Goal: Navigation & Orientation: Find specific page/section

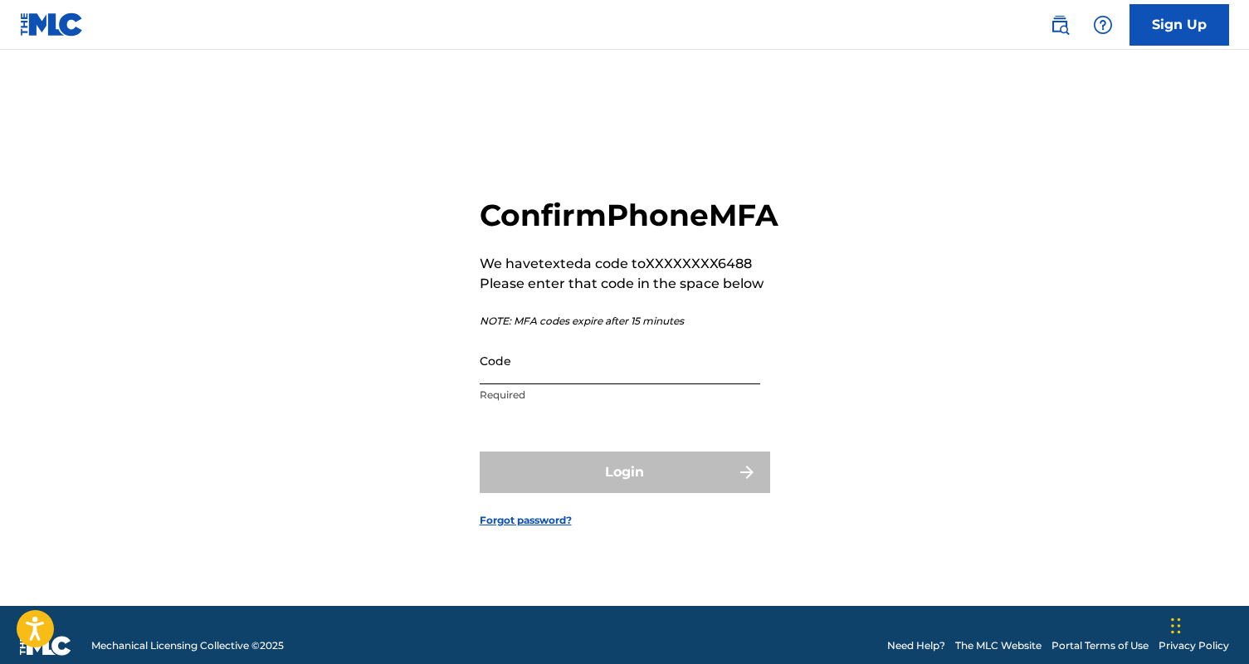
click at [585, 384] on input "Code" at bounding box center [620, 360] width 281 height 47
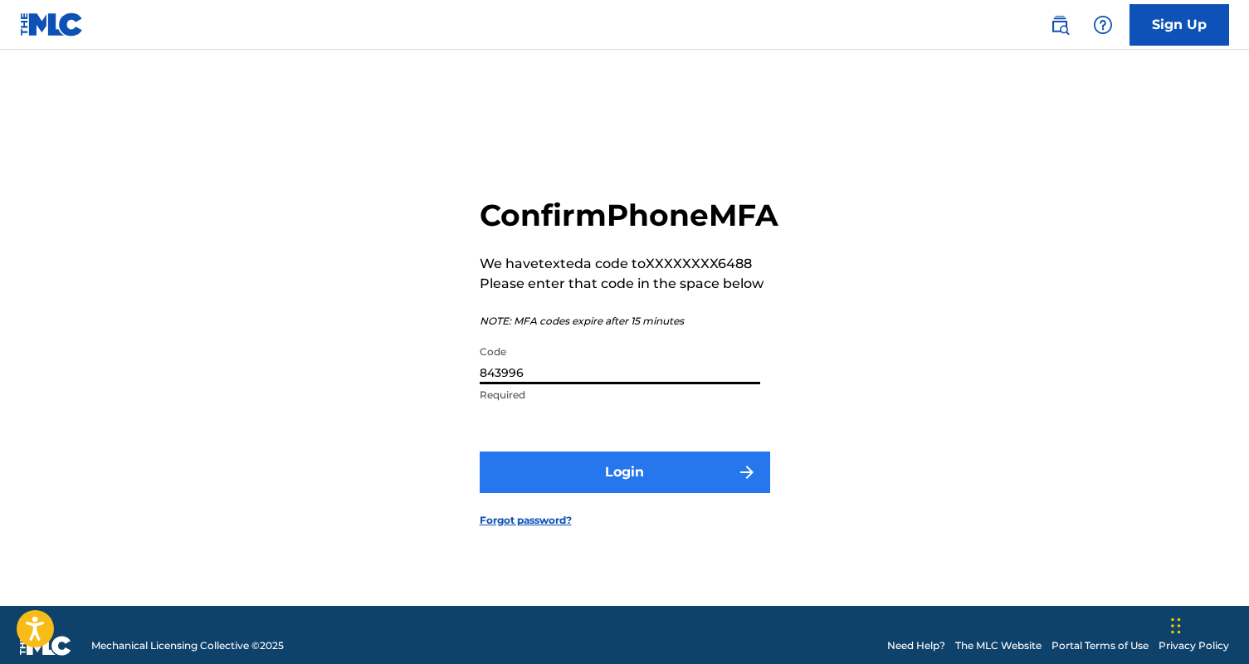
type input "843996"
click at [648, 488] on button "Login" at bounding box center [625, 471] width 290 height 41
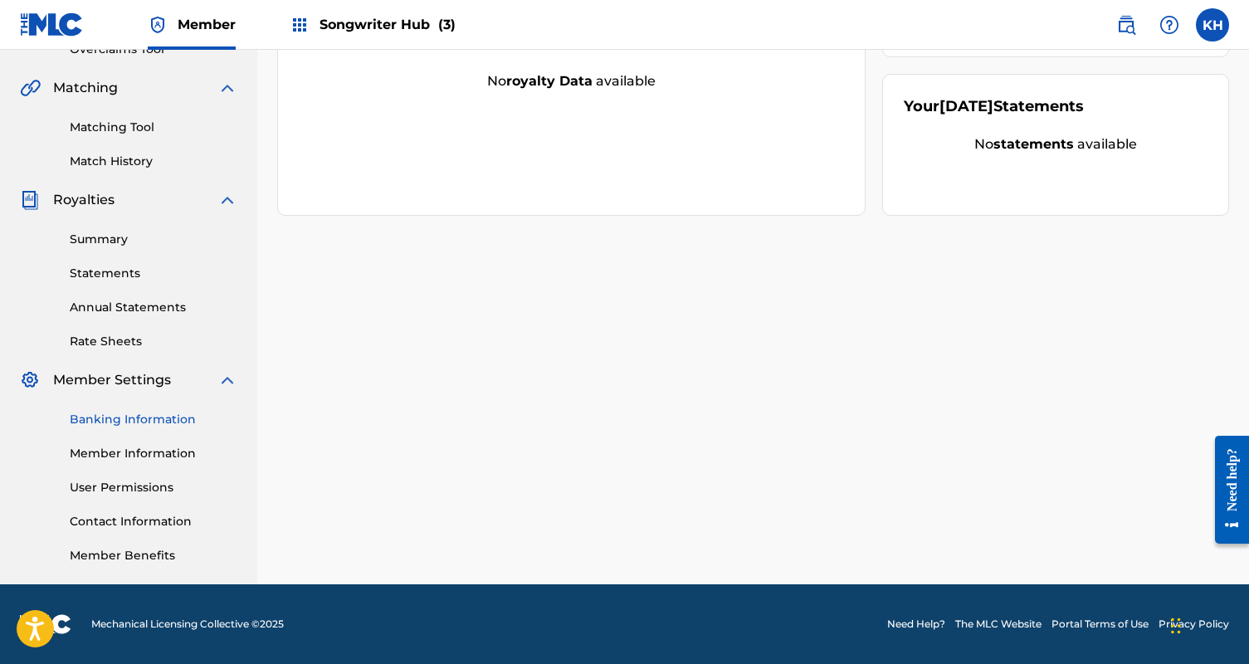
scroll to position [365, 0]
click at [149, 454] on link "Member Information" at bounding box center [154, 453] width 168 height 17
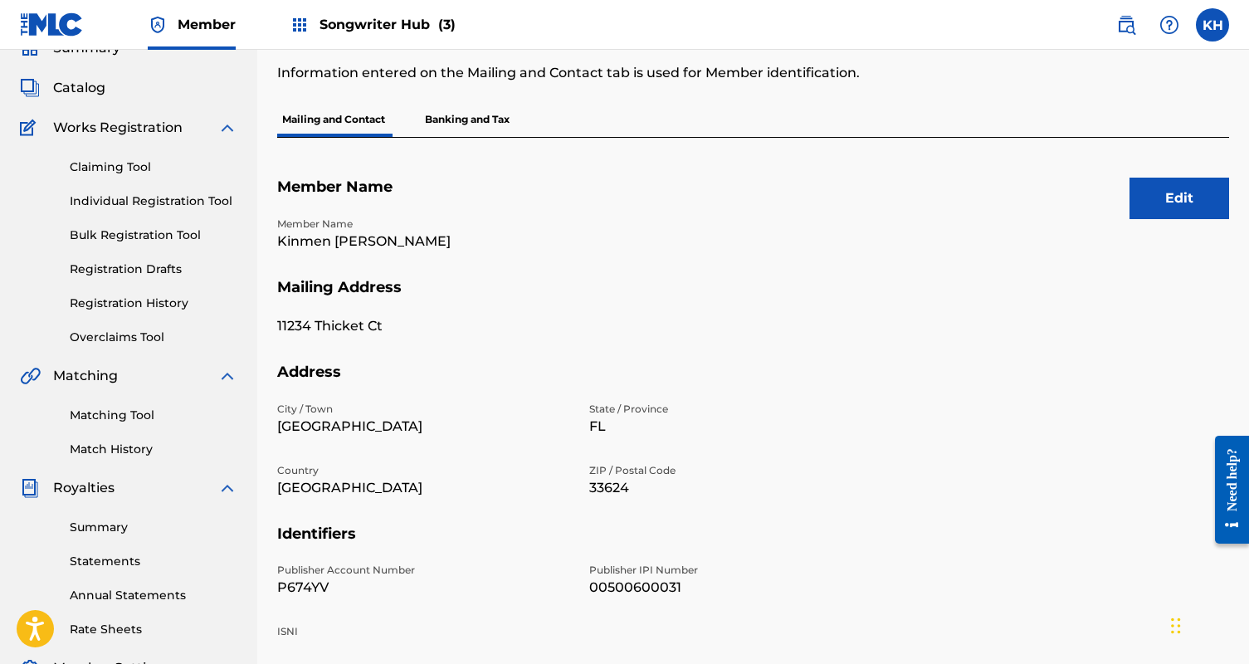
scroll to position [76, 0]
click at [462, 120] on p "Banking and Tax" at bounding box center [467, 120] width 95 height 35
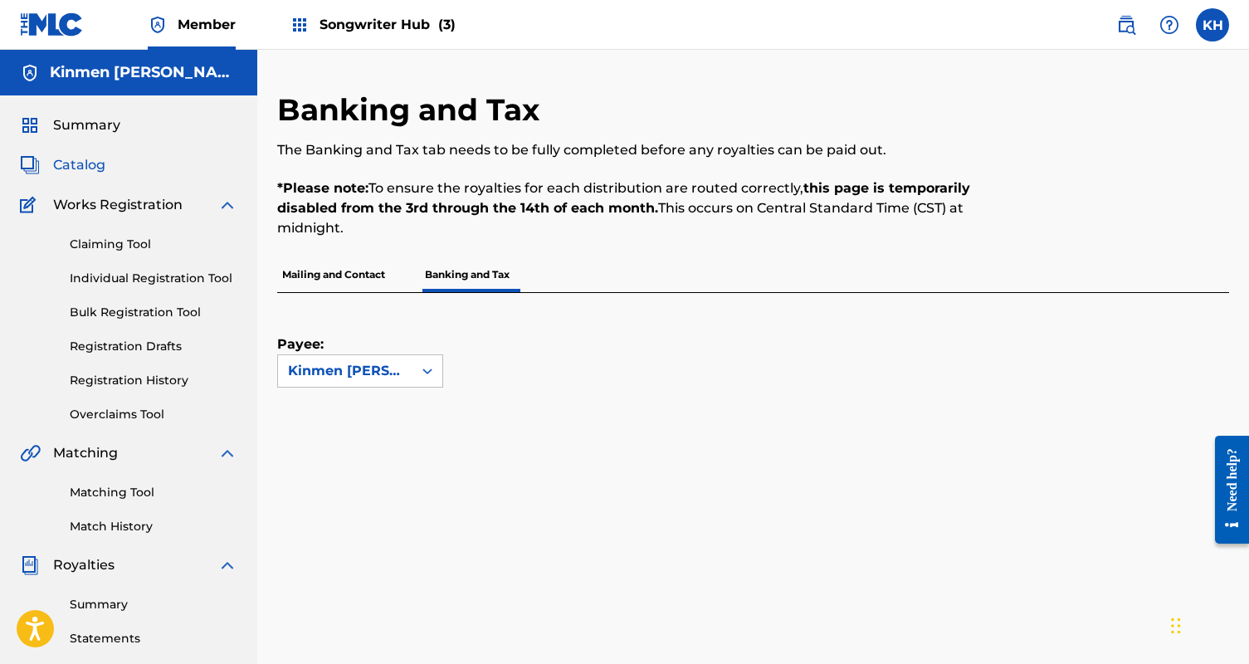
click at [82, 163] on span "Catalog" at bounding box center [79, 165] width 52 height 20
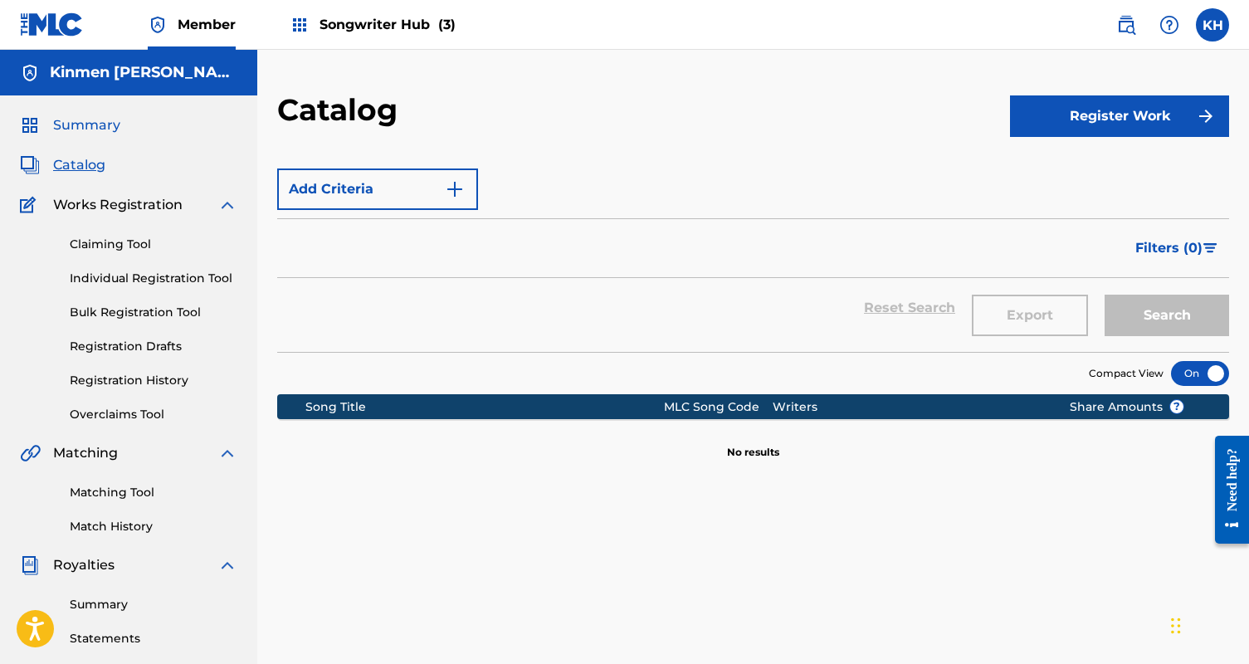
click at [78, 121] on span "Summary" at bounding box center [86, 125] width 67 height 20
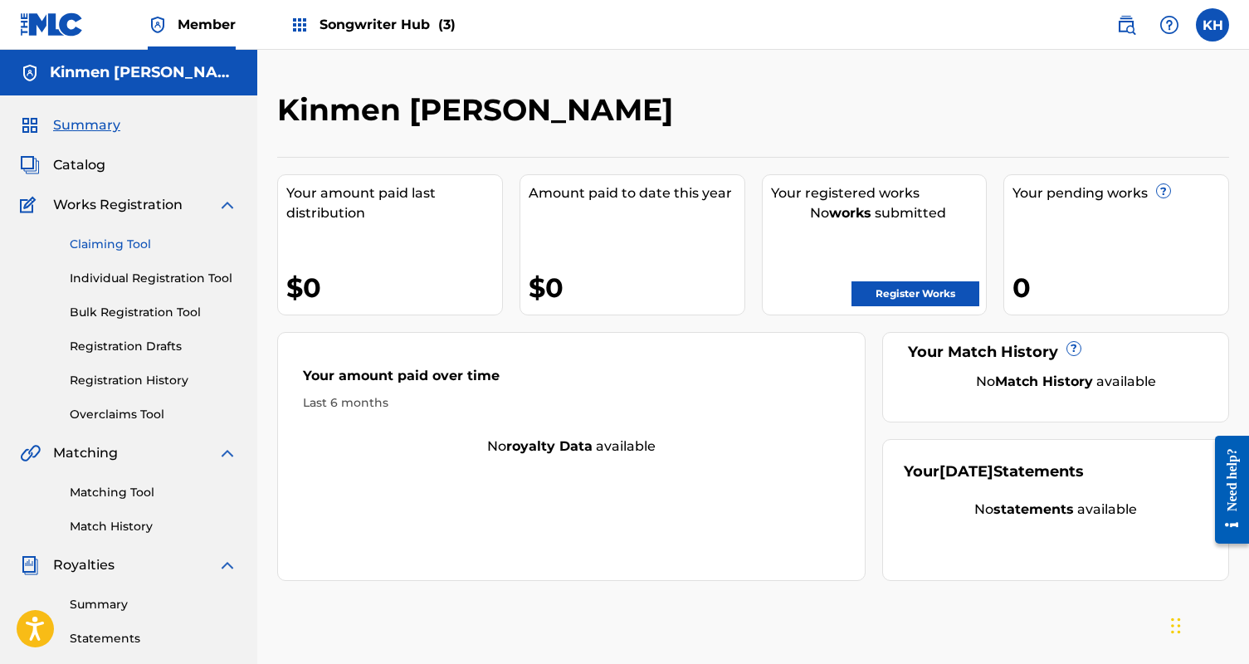
click at [119, 242] on link "Claiming Tool" at bounding box center [154, 244] width 168 height 17
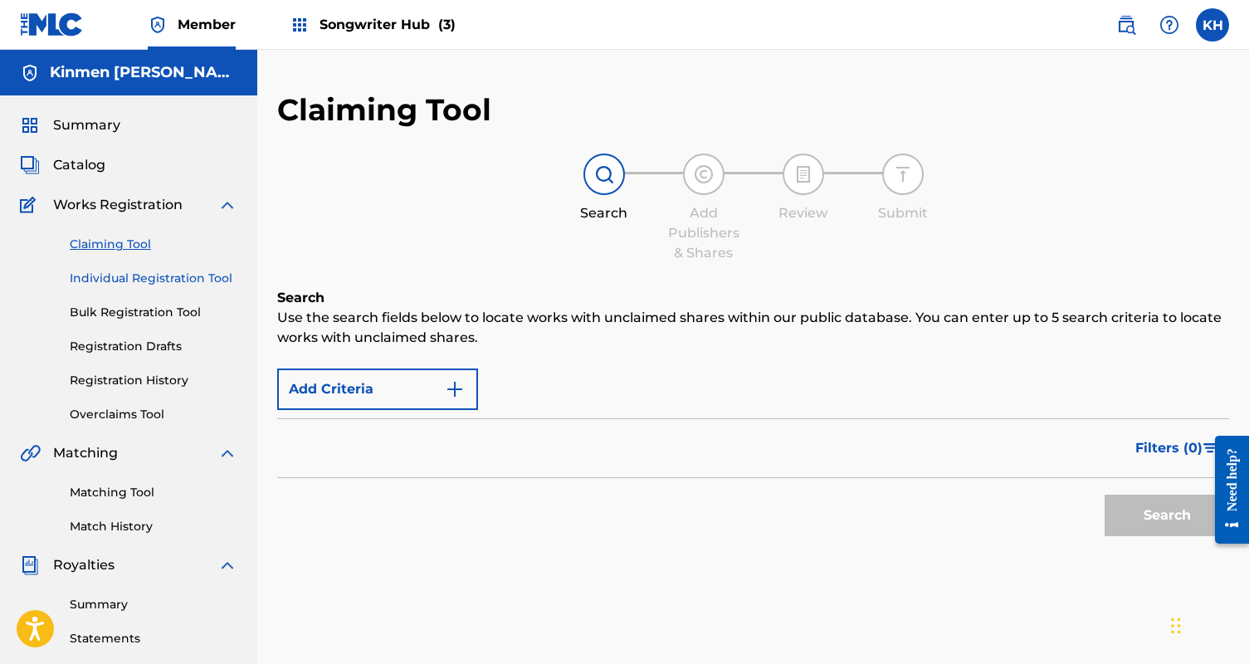
click at [122, 280] on link "Individual Registration Tool" at bounding box center [154, 278] width 168 height 17
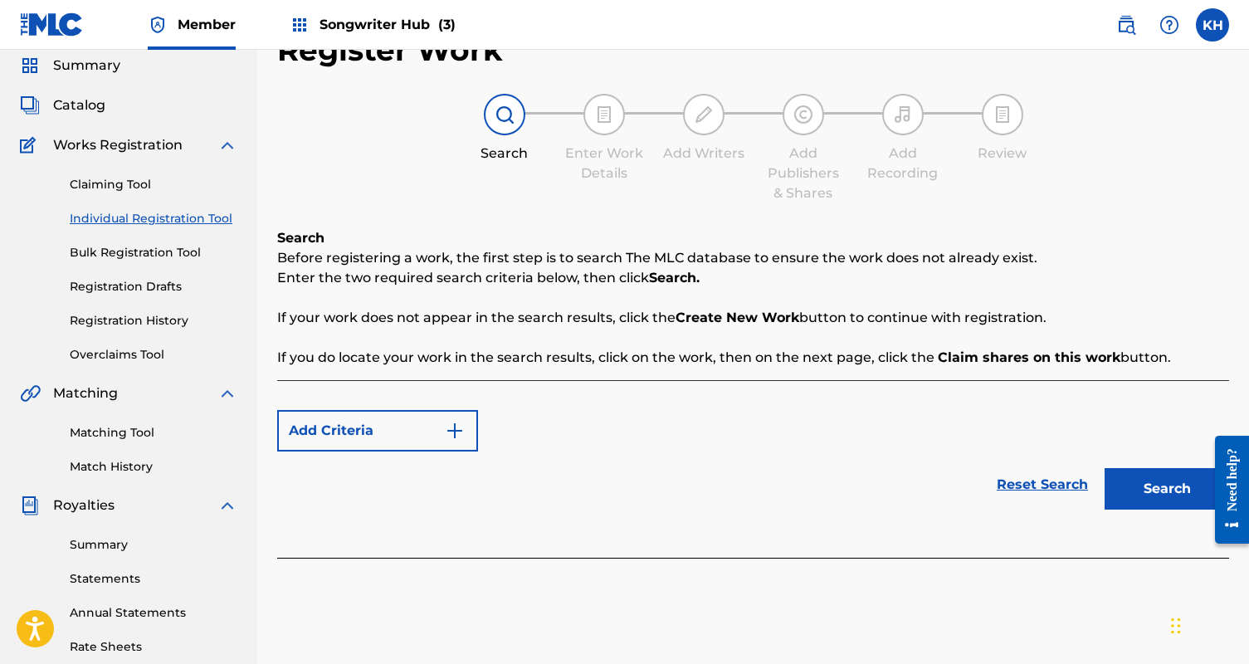
scroll to position [64, 0]
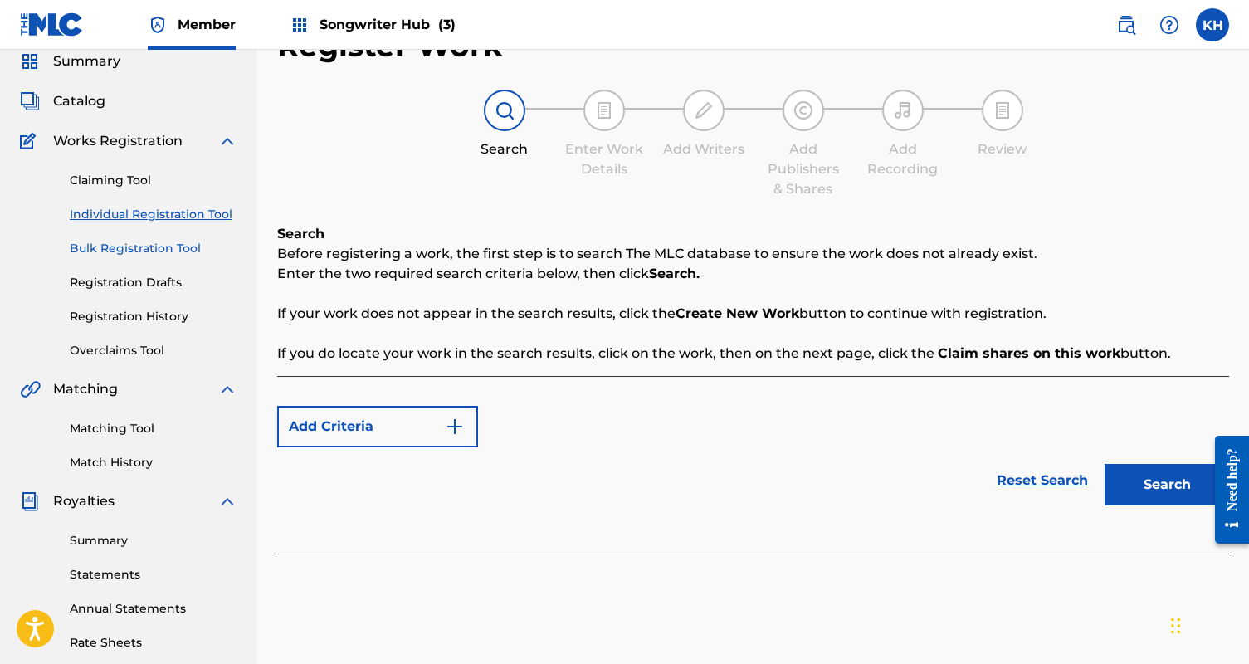
click at [96, 247] on link "Bulk Registration Tool" at bounding box center [154, 248] width 168 height 17
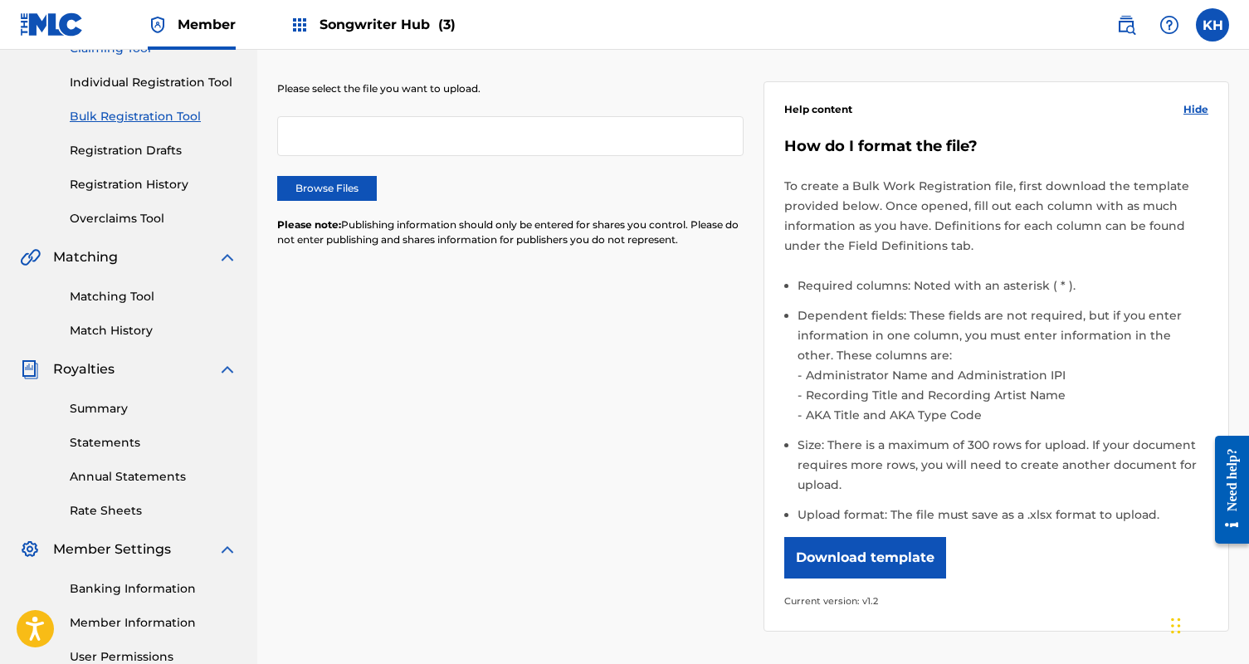
scroll to position [199, 0]
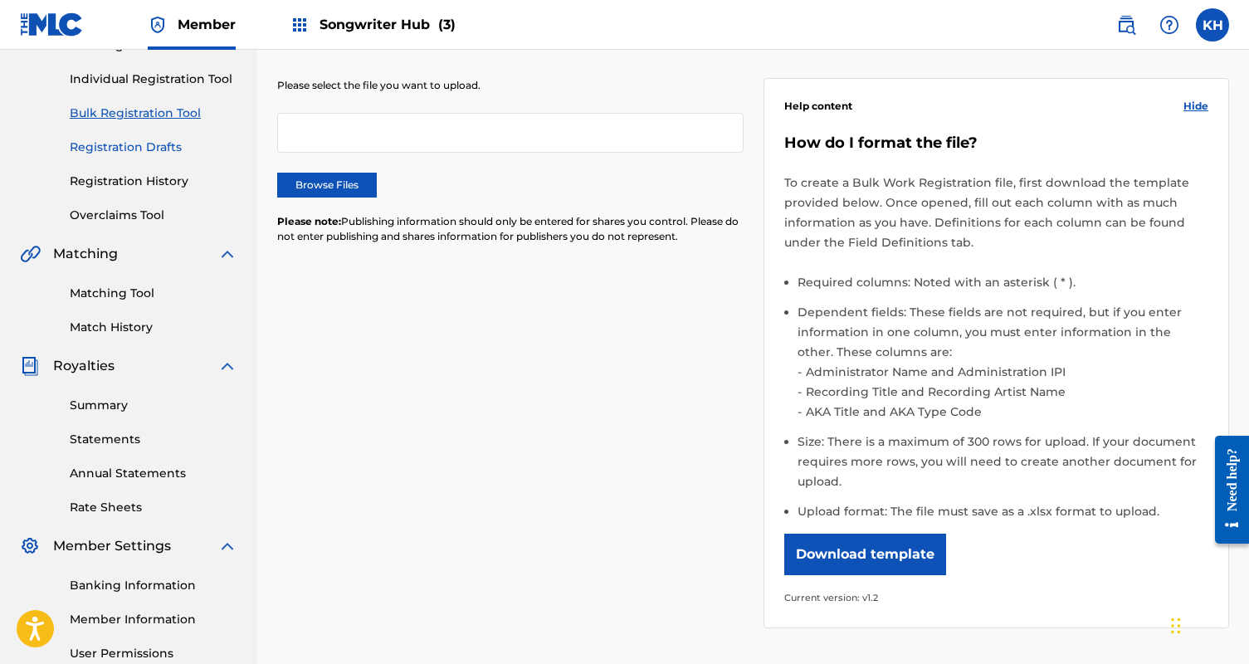
click at [120, 143] on link "Registration Drafts" at bounding box center [154, 147] width 168 height 17
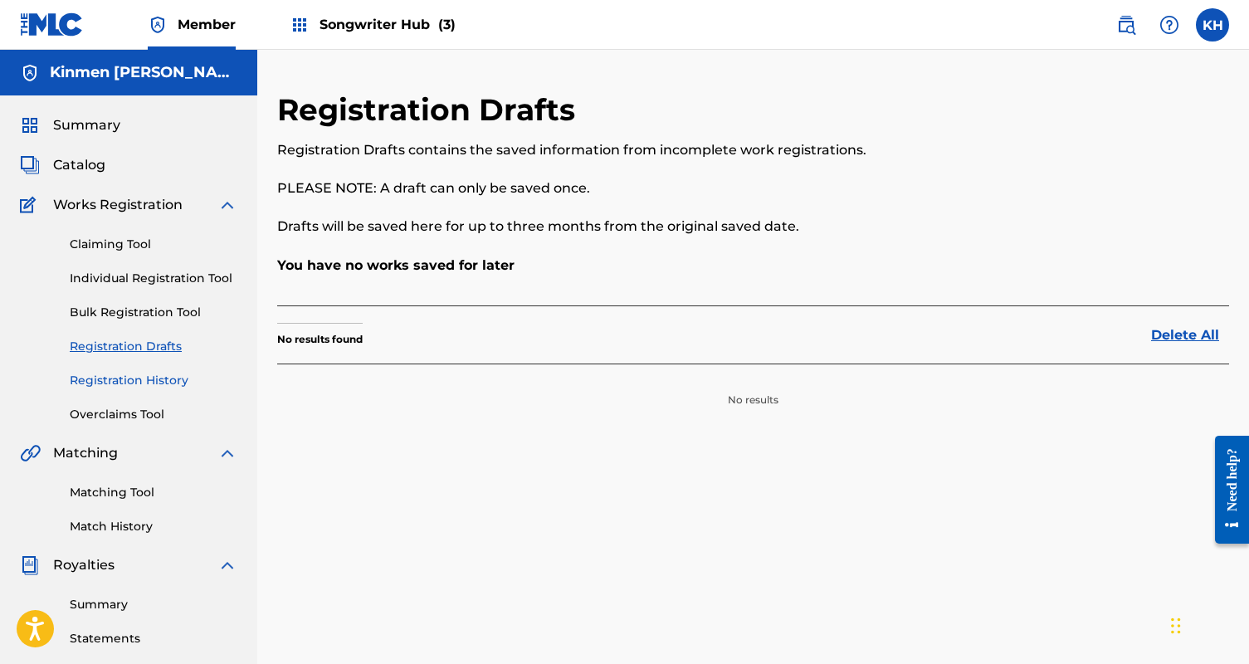
click at [120, 379] on link "Registration History" at bounding box center [154, 380] width 168 height 17
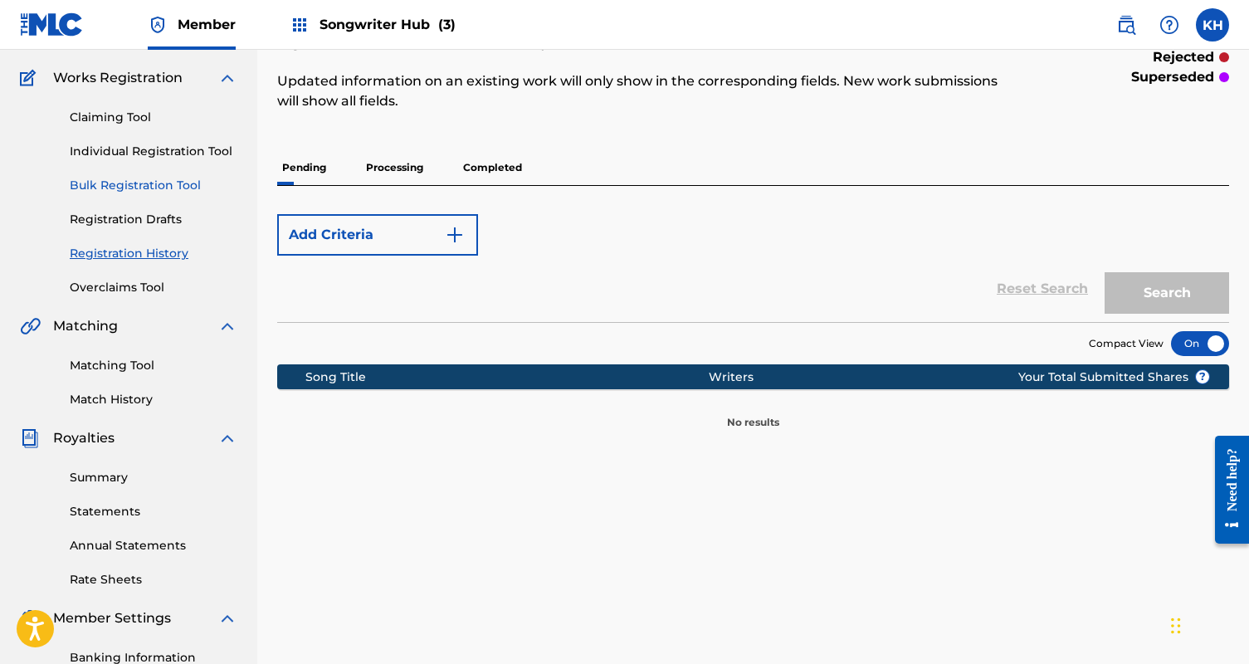
scroll to position [144, 0]
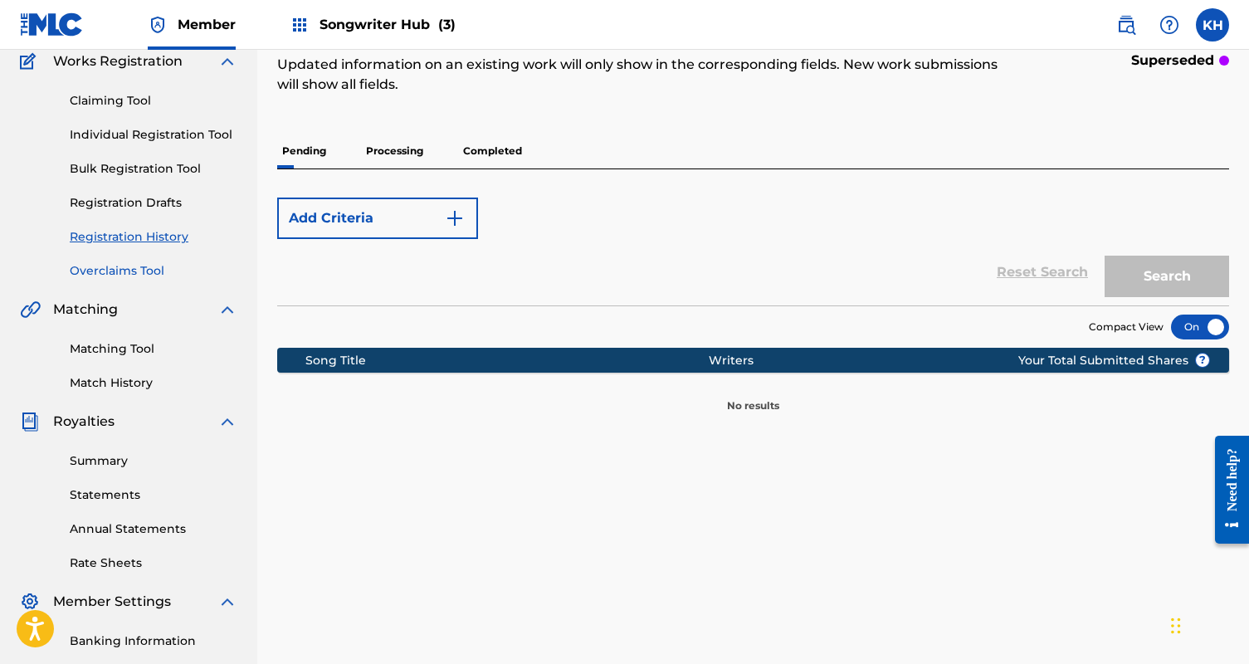
click at [100, 276] on link "Overclaims Tool" at bounding box center [154, 270] width 168 height 17
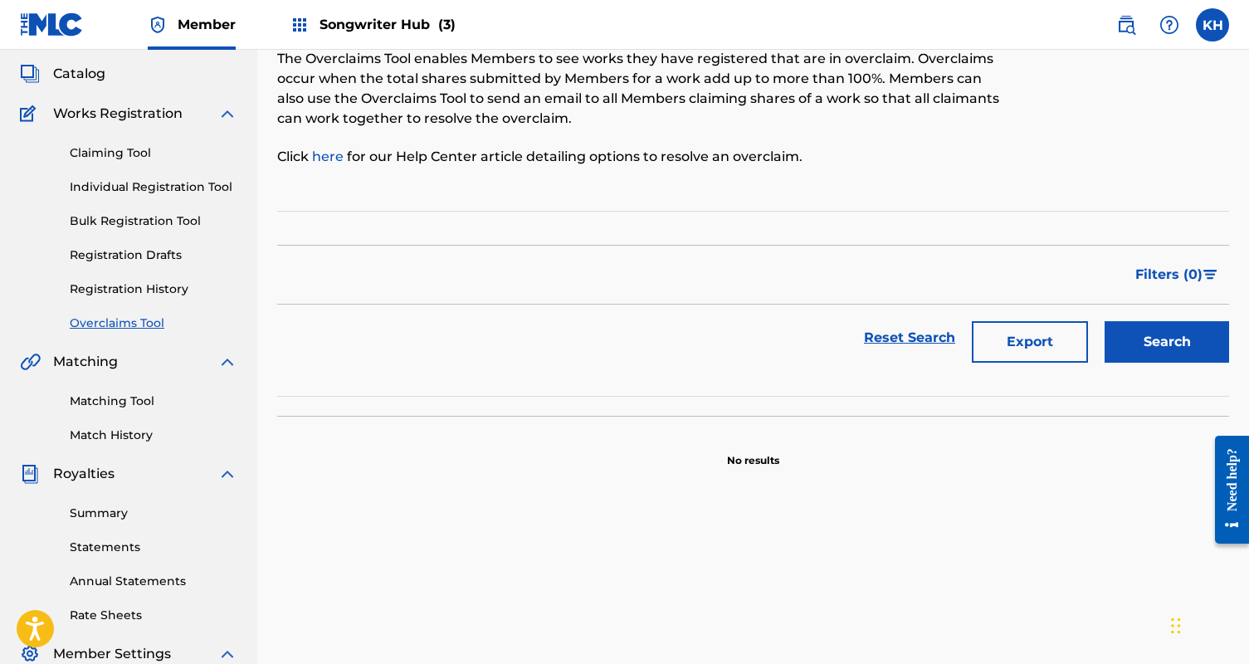
scroll to position [120, 0]
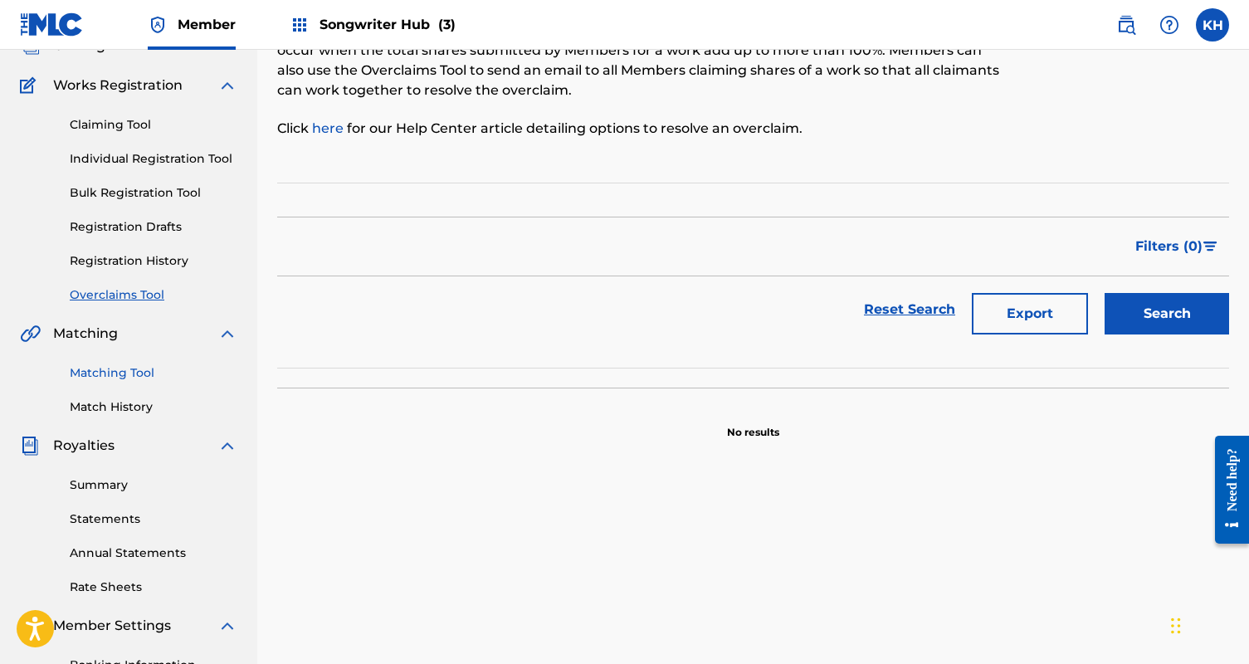
click at [95, 373] on link "Matching Tool" at bounding box center [154, 372] width 168 height 17
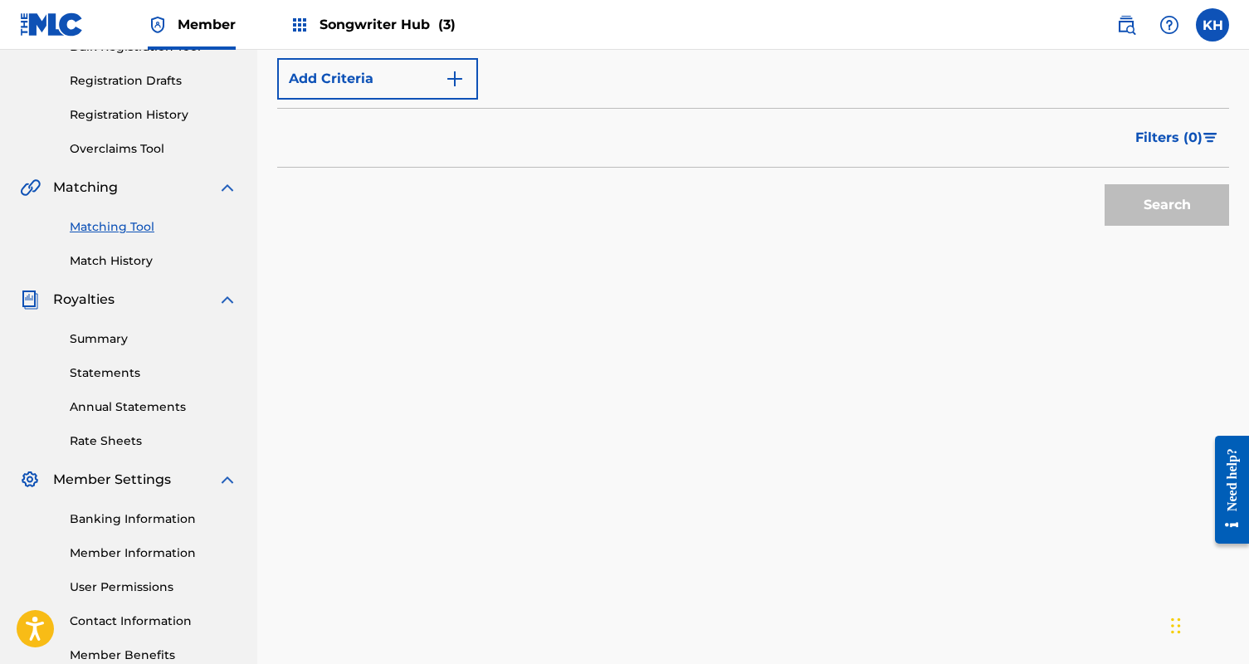
scroll to position [276, 0]
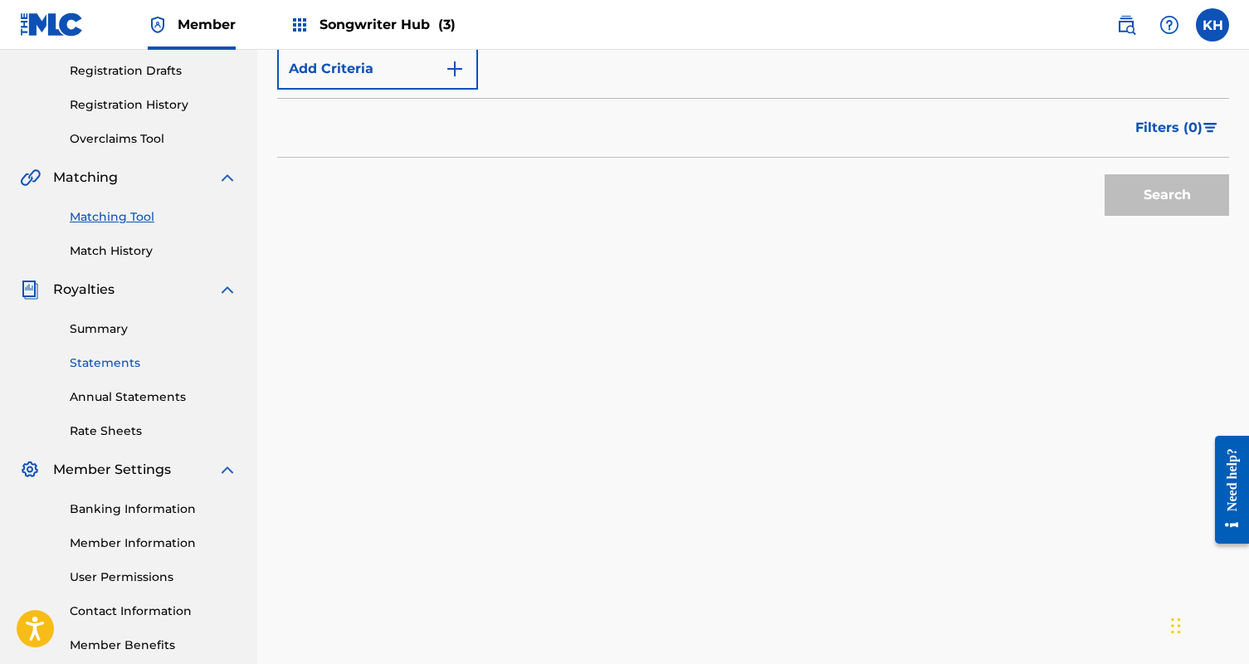
click at [105, 359] on link "Statements" at bounding box center [154, 362] width 168 height 17
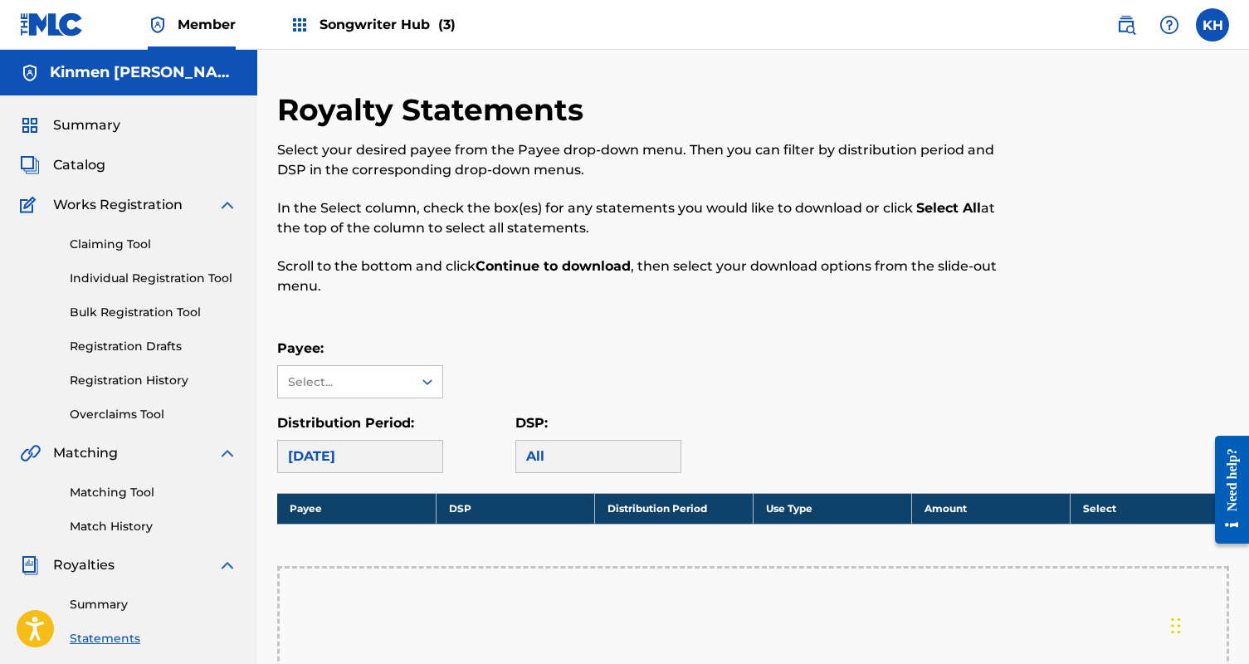
click at [351, 21] on span "Songwriter Hub (3)" at bounding box center [388, 24] width 136 height 19
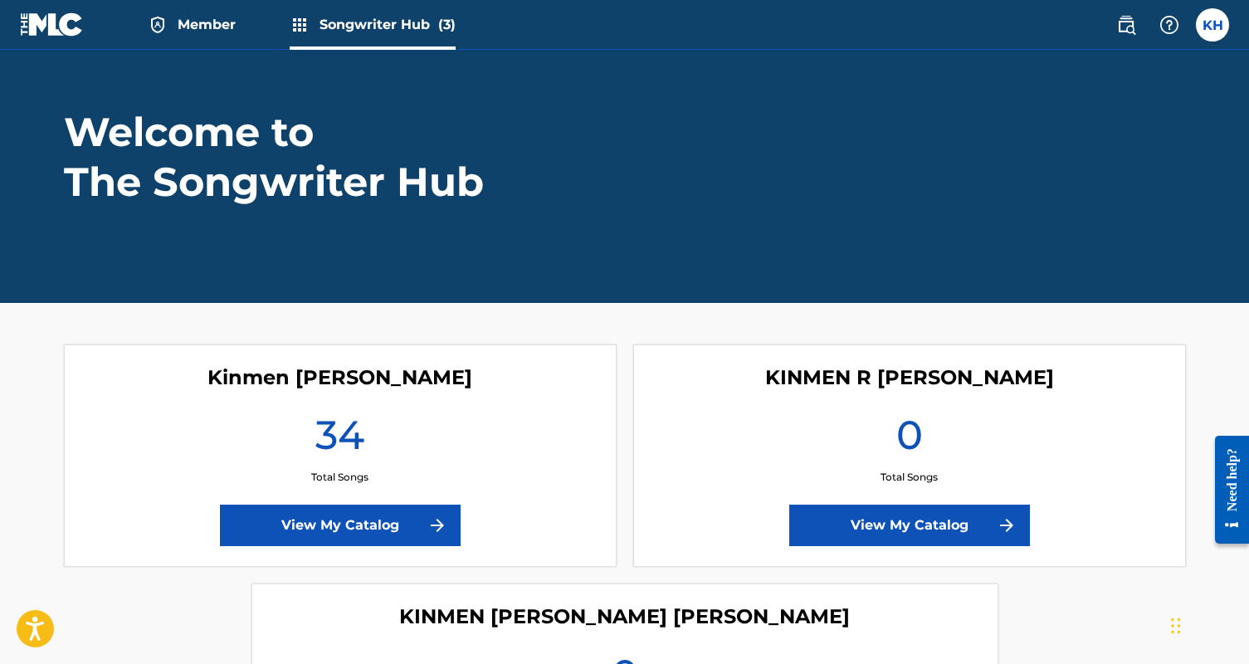
scroll to position [63, 0]
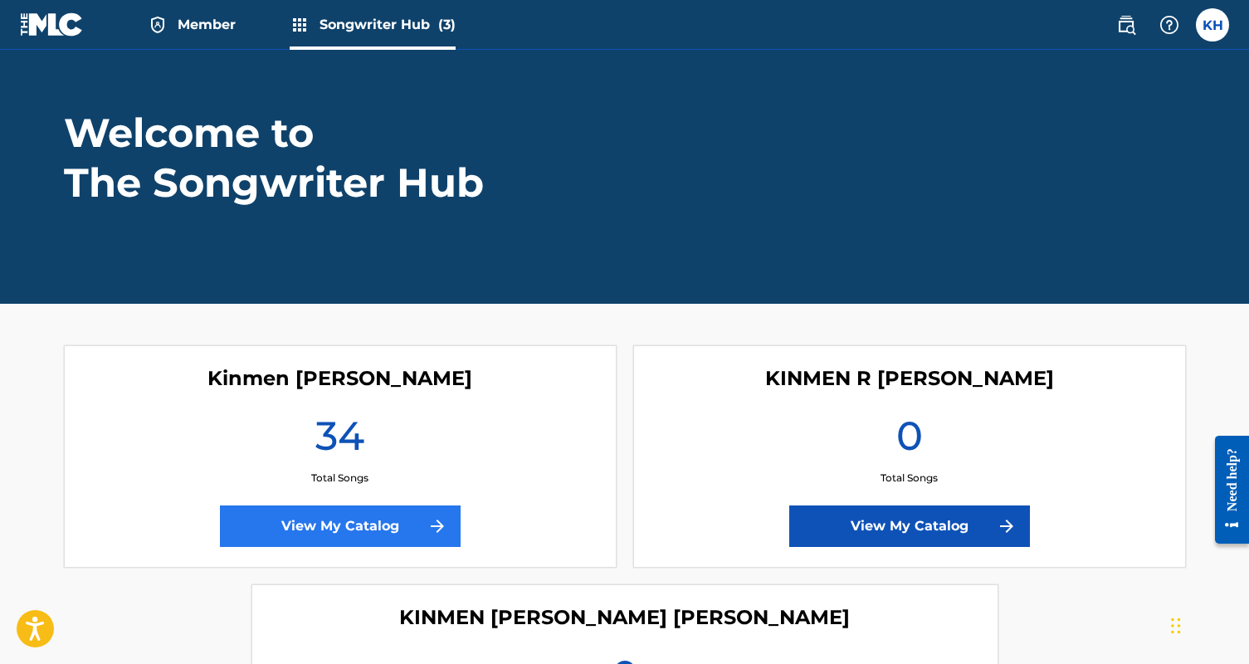
click at [248, 527] on link "View My Catalog" at bounding box center [340, 525] width 241 height 41
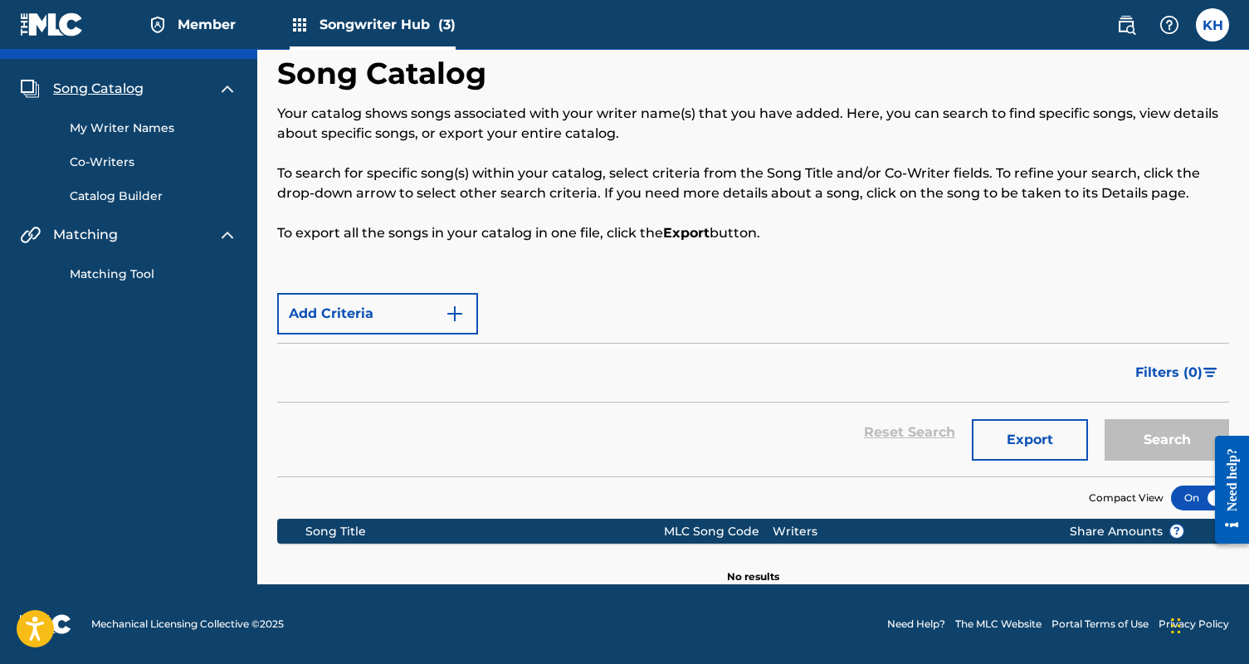
scroll to position [37, 0]
click at [136, 125] on link "My Writer Names" at bounding box center [154, 128] width 168 height 17
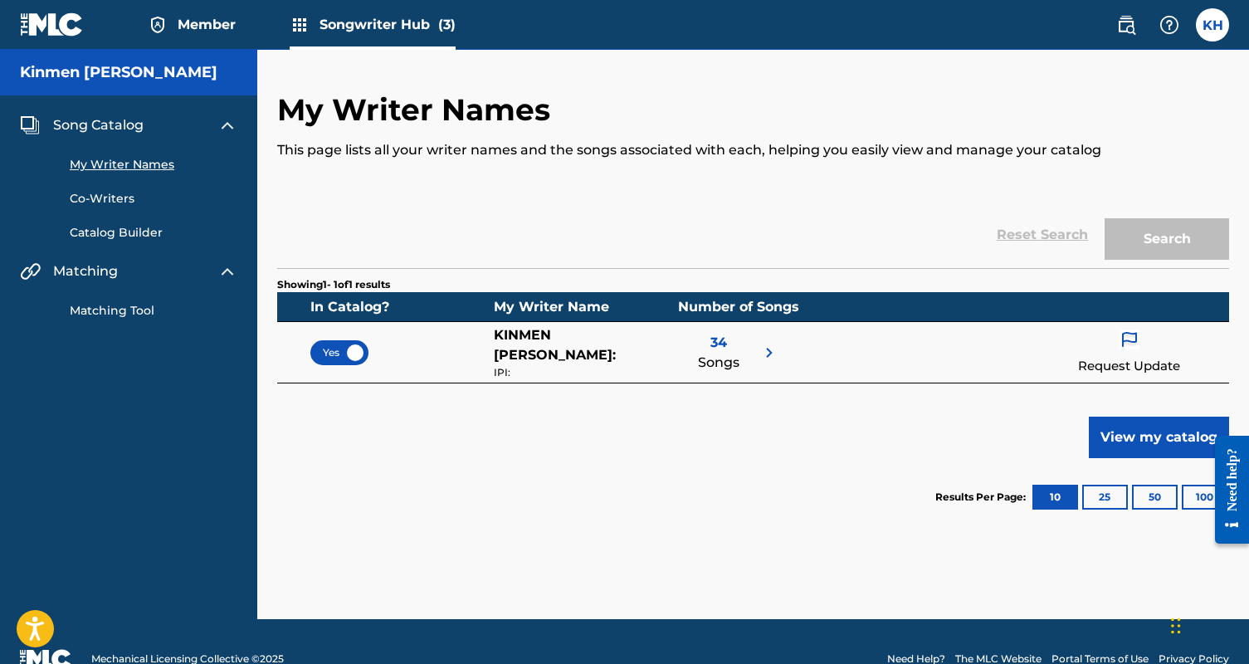
click at [722, 353] on span "Songs" at bounding box center [718, 363] width 41 height 20
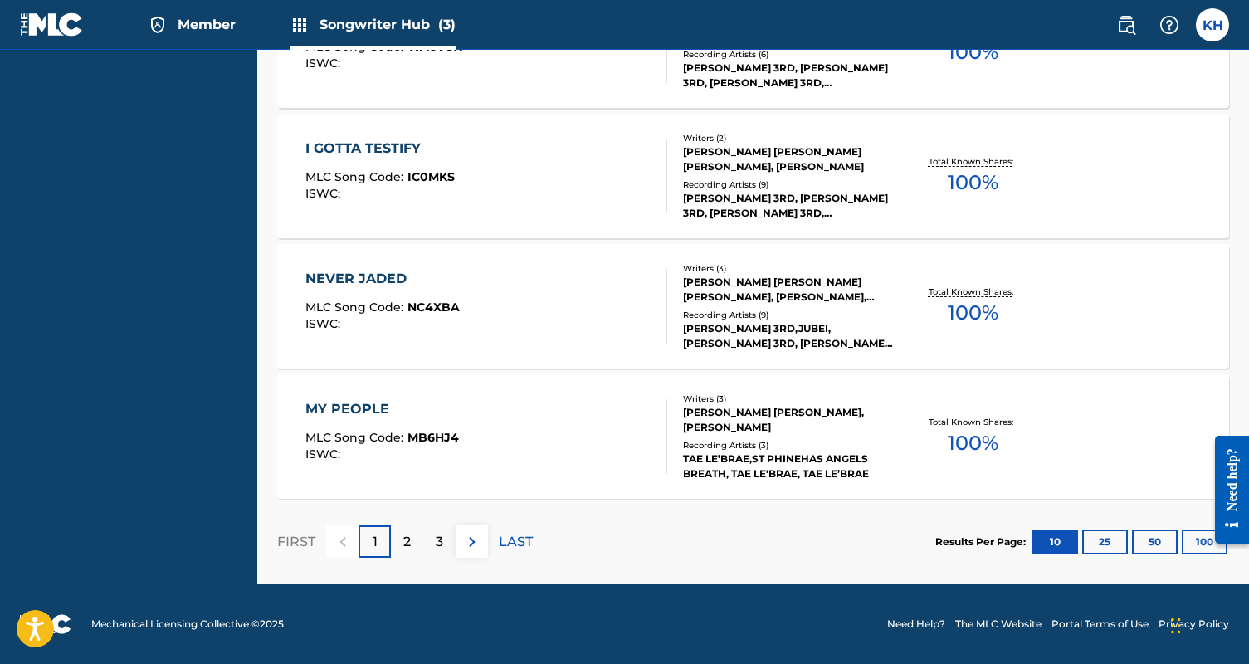
scroll to position [1140, 0]
click at [410, 542] on p "2" at bounding box center [406, 542] width 7 height 20
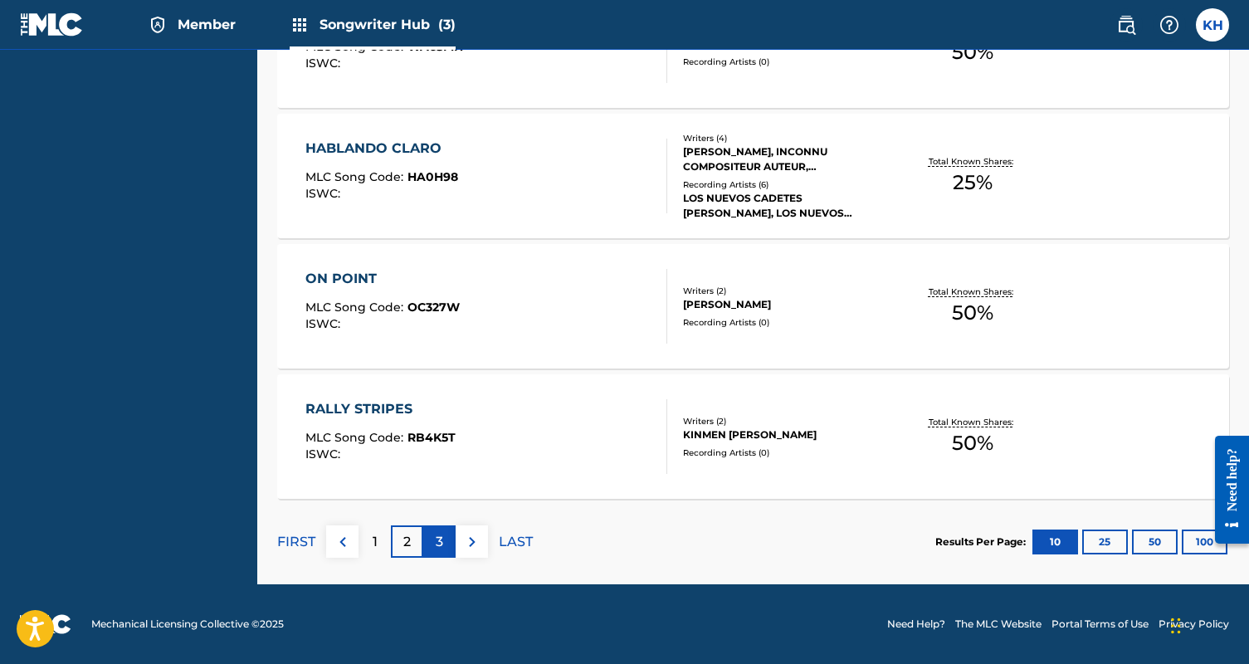
click at [436, 540] on p "3" at bounding box center [439, 542] width 7 height 20
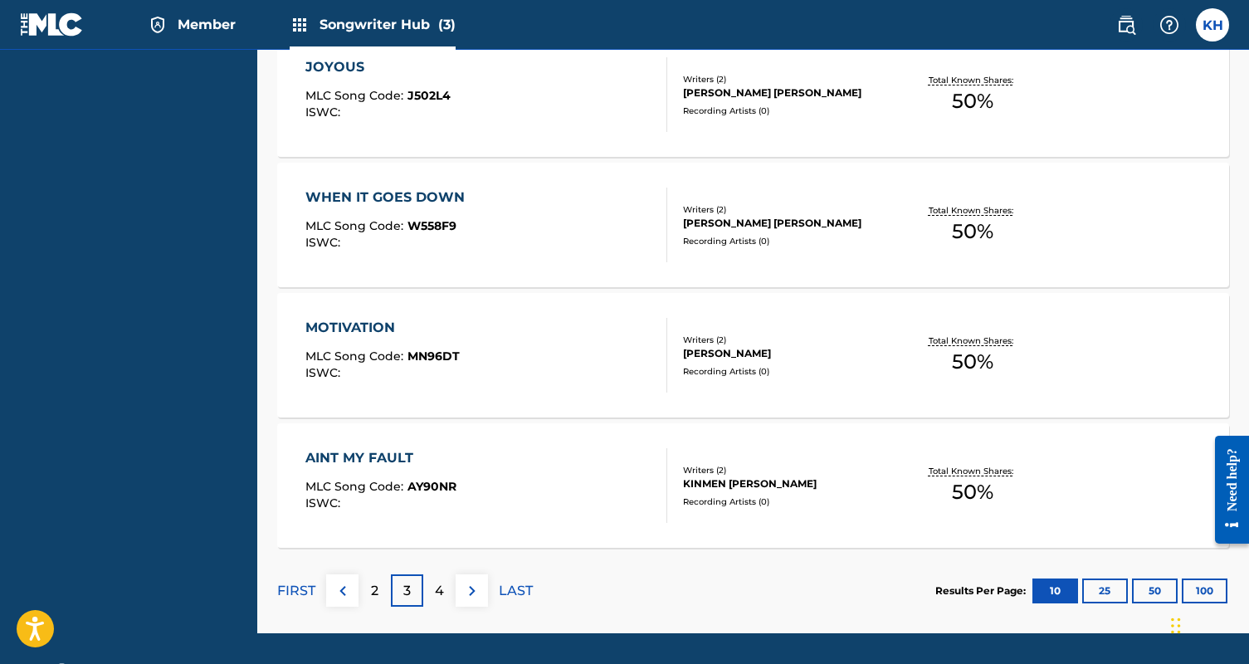
scroll to position [1096, 0]
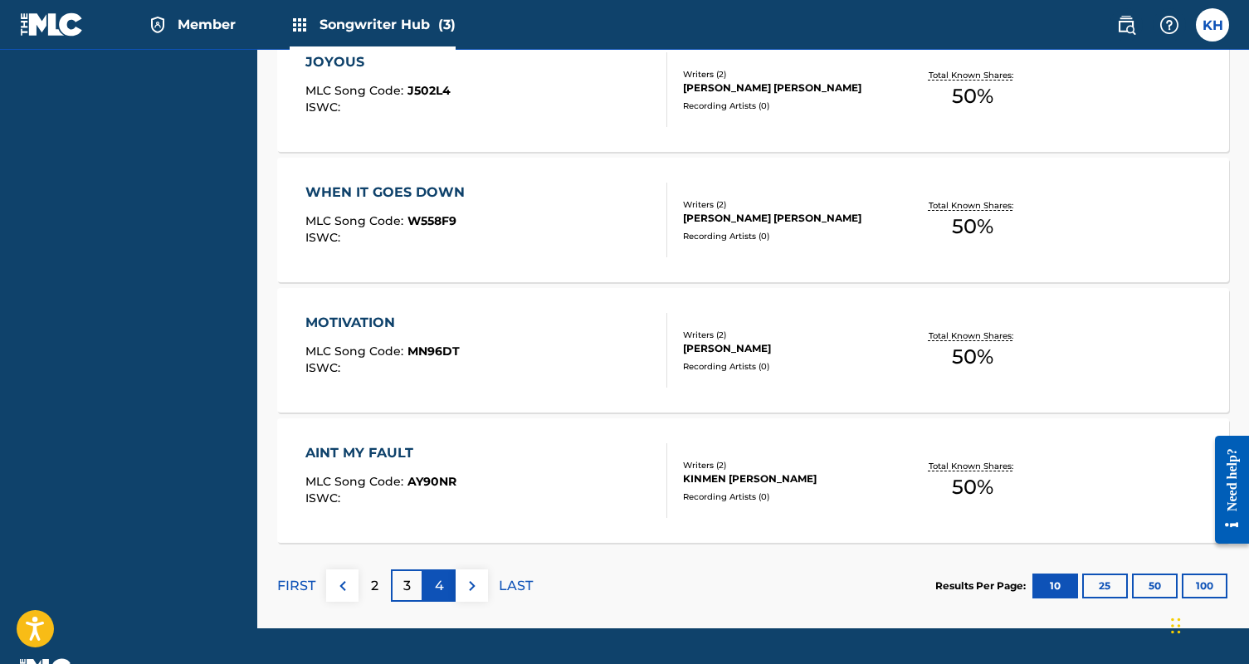
click at [444, 585] on div "4" at bounding box center [439, 585] width 32 height 32
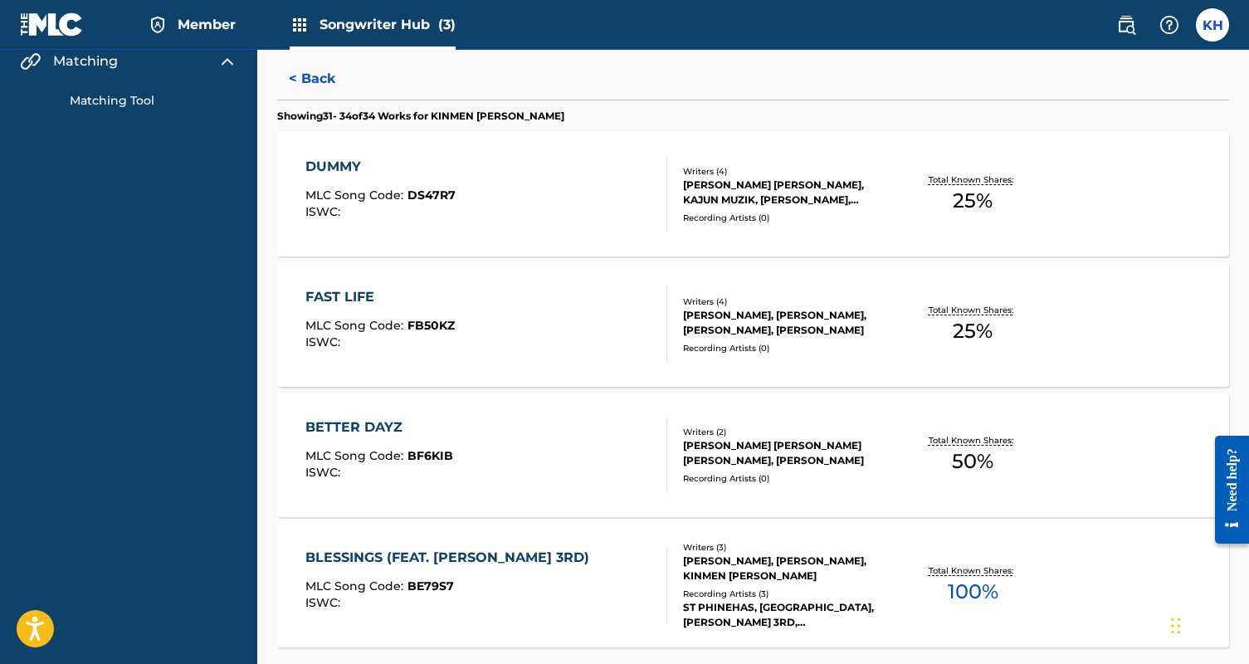
scroll to position [218, 0]
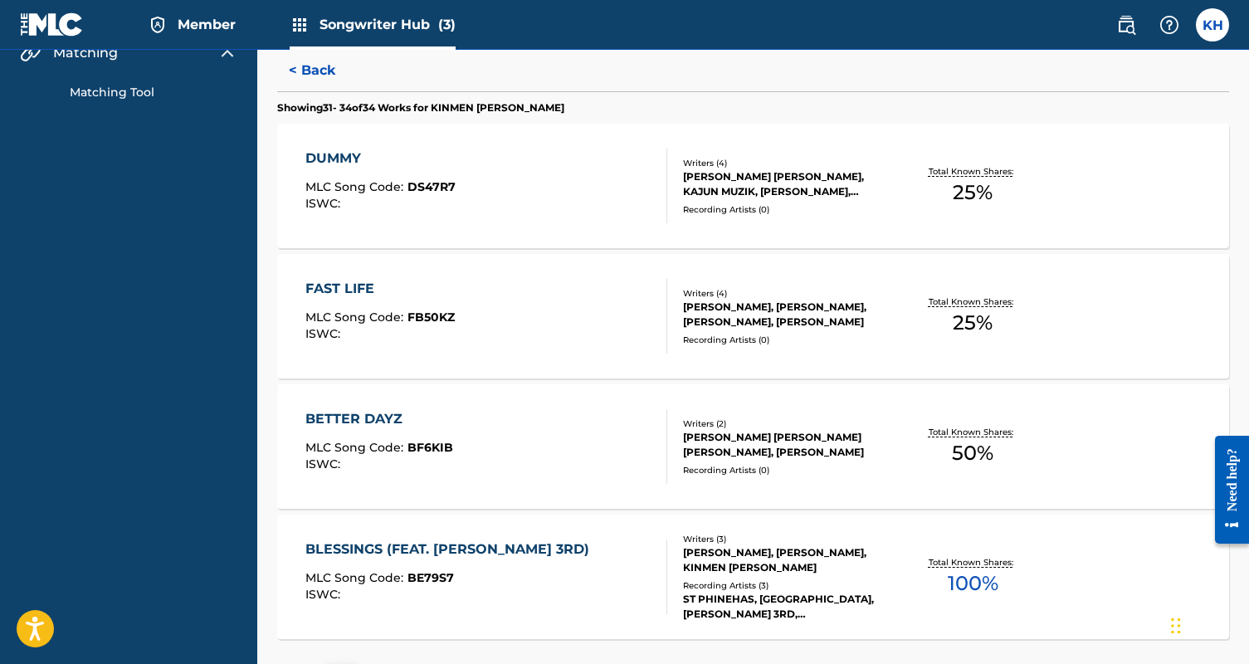
click at [758, 315] on div "[PERSON_NAME], [PERSON_NAME], [PERSON_NAME], [PERSON_NAME]" at bounding box center [788, 315] width 210 height 30
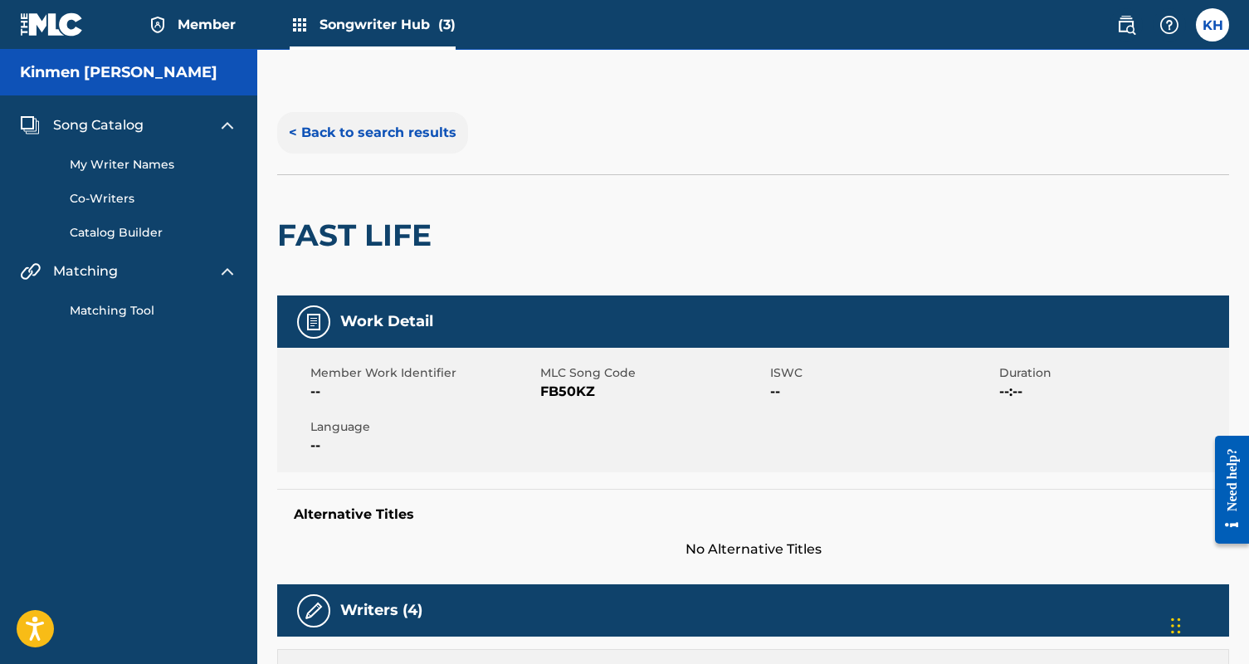
click at [369, 134] on button "< Back to search results" at bounding box center [372, 132] width 191 height 41
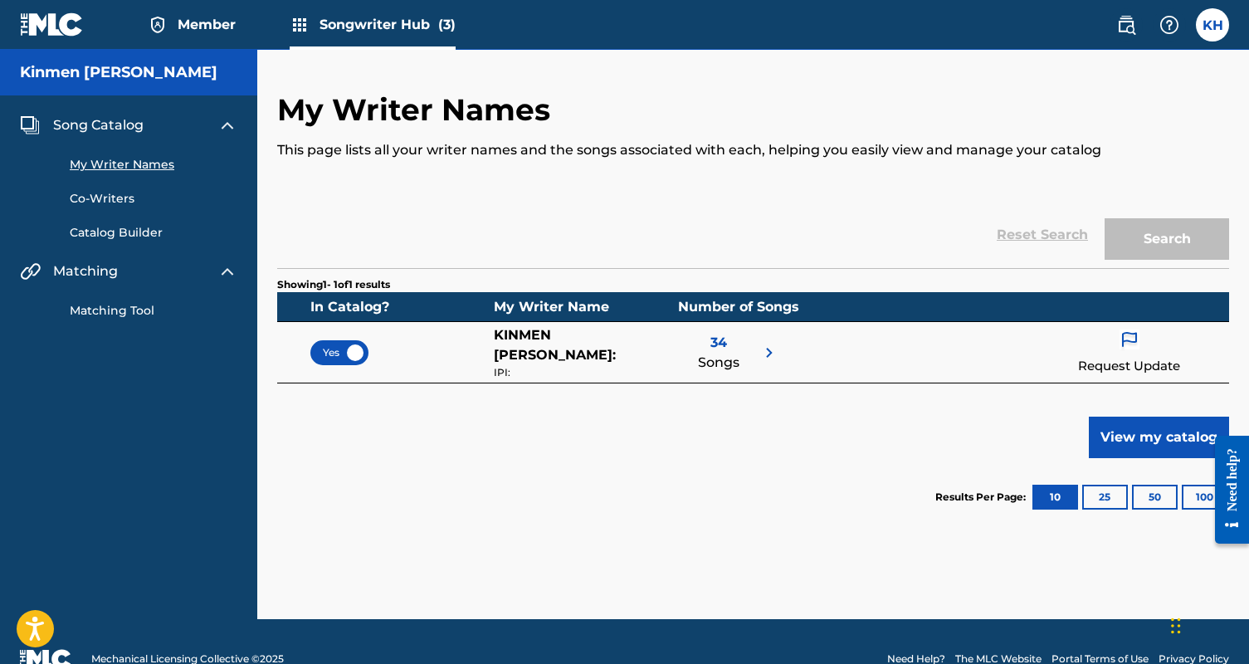
click at [720, 341] on span "34" at bounding box center [718, 343] width 17 height 20
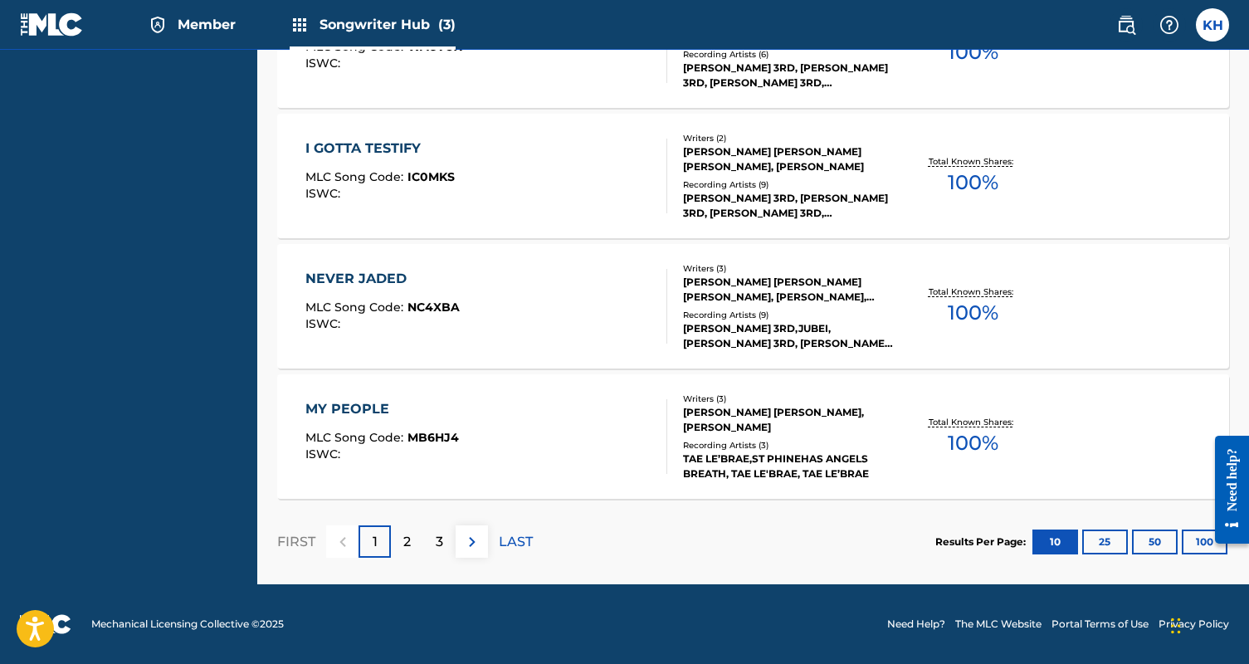
scroll to position [1140, 0]
click at [1193, 539] on button "100" at bounding box center [1205, 541] width 46 height 25
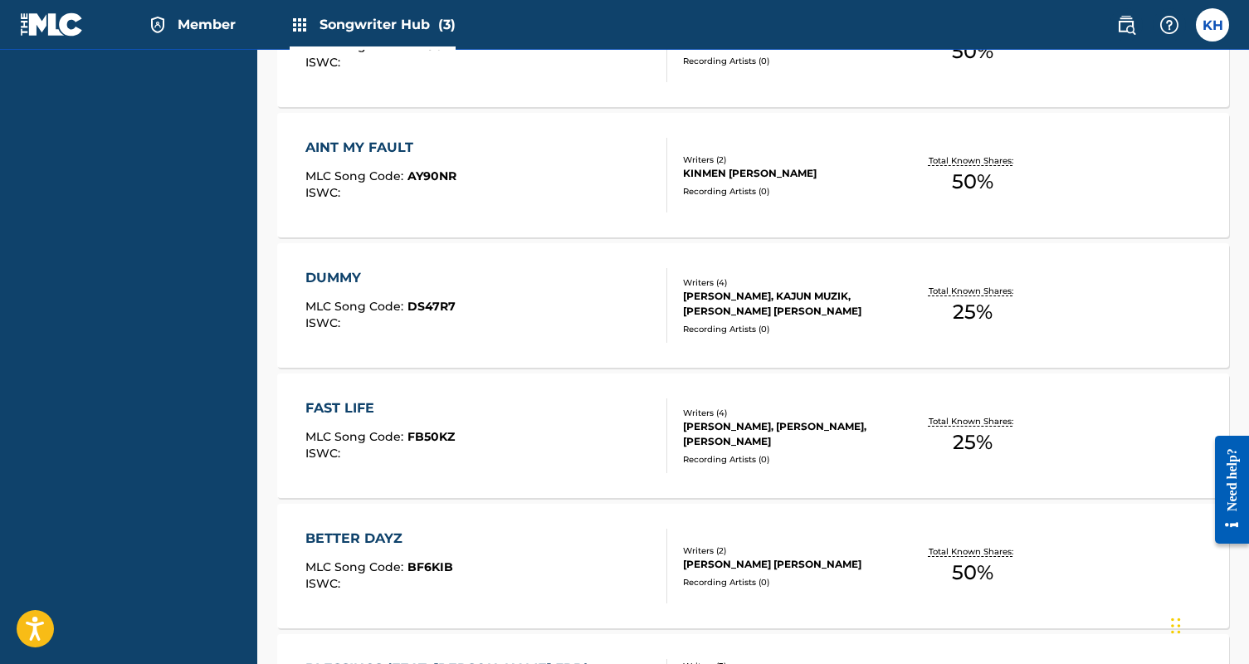
scroll to position [4003, 0]
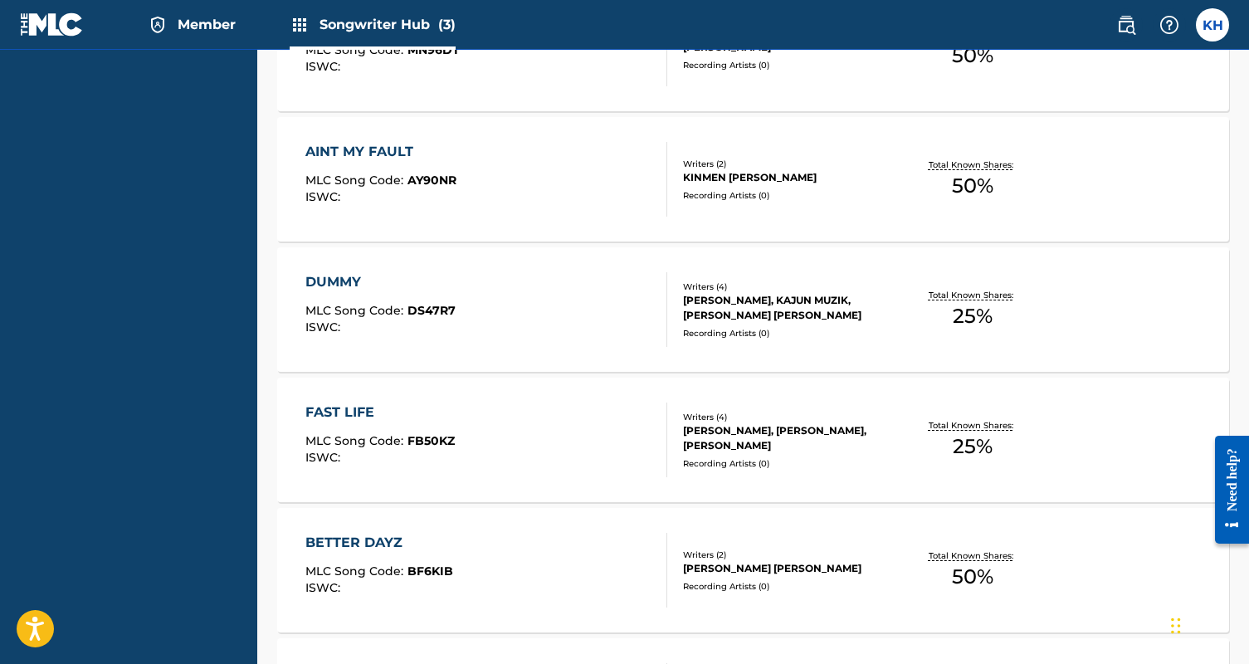
click at [730, 307] on div "[PERSON_NAME], KAJUN MUZIK, [PERSON_NAME] [PERSON_NAME]" at bounding box center [788, 308] width 210 height 30
